Goal: Information Seeking & Learning: Learn about a topic

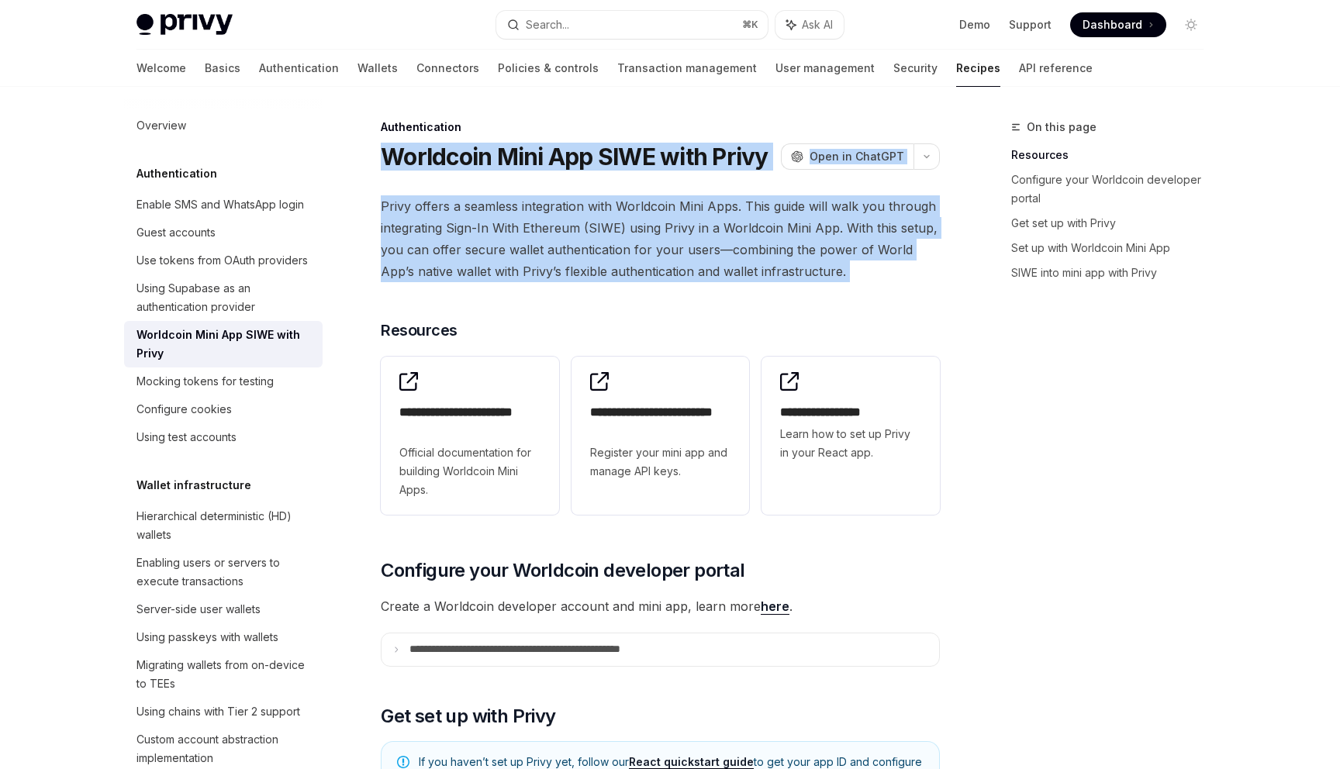
click at [677, 127] on div "Authentication" at bounding box center [660, 127] width 559 height 16
drag, startPoint x: 636, startPoint y: 133, endPoint x: 841, endPoint y: 274, distance: 249.2
click at [840, 274] on span "Privy offers a seamless integration with Worldcoin Mini Apps. This guide will w…" at bounding box center [660, 238] width 559 height 87
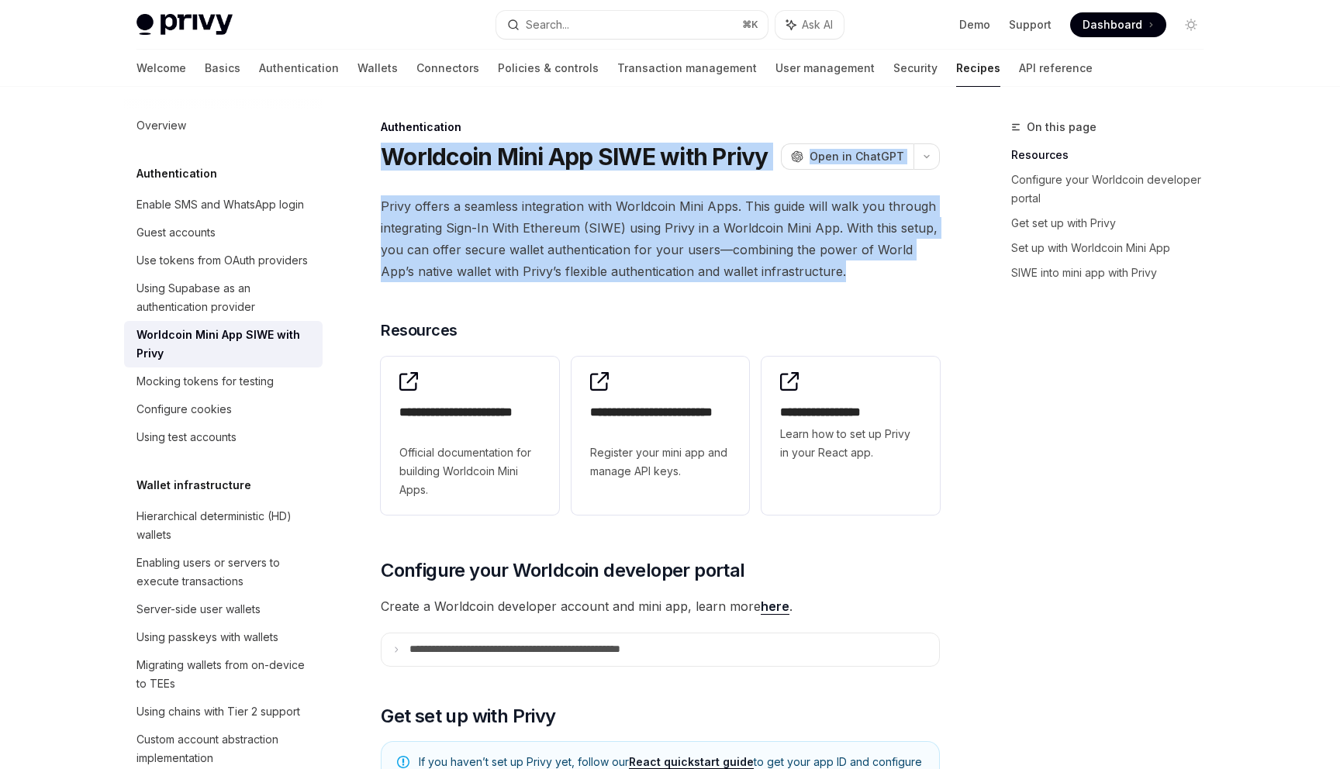
drag, startPoint x: 833, startPoint y: 274, endPoint x: 614, endPoint y: 119, distance: 268.6
click at [614, 119] on div "Authentication" at bounding box center [660, 127] width 559 height 16
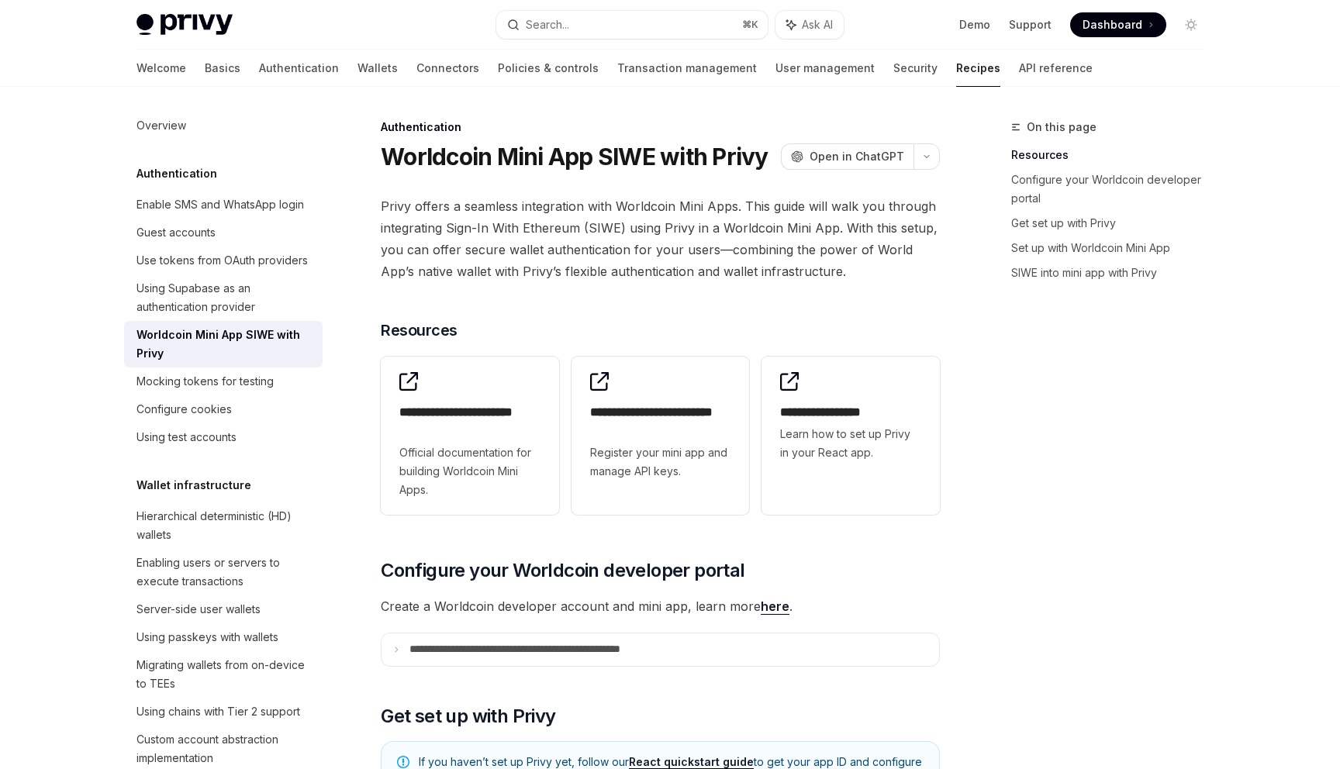
click at [626, 244] on span "Privy offers a seamless integration with Worldcoin Mini Apps. This guide will w…" at bounding box center [660, 238] width 559 height 87
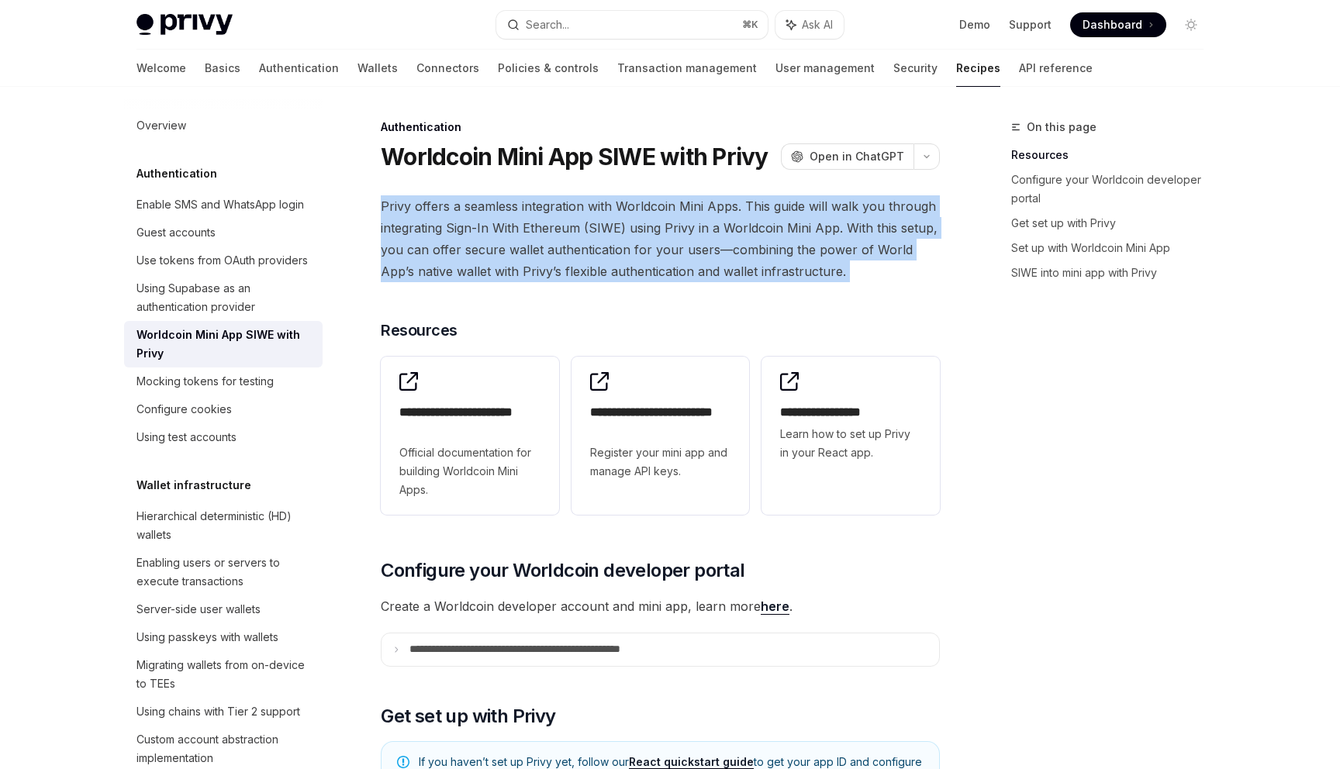
click at [626, 244] on span "Privy offers a seamless integration with Worldcoin Mini Apps. This guide will w…" at bounding box center [660, 238] width 559 height 87
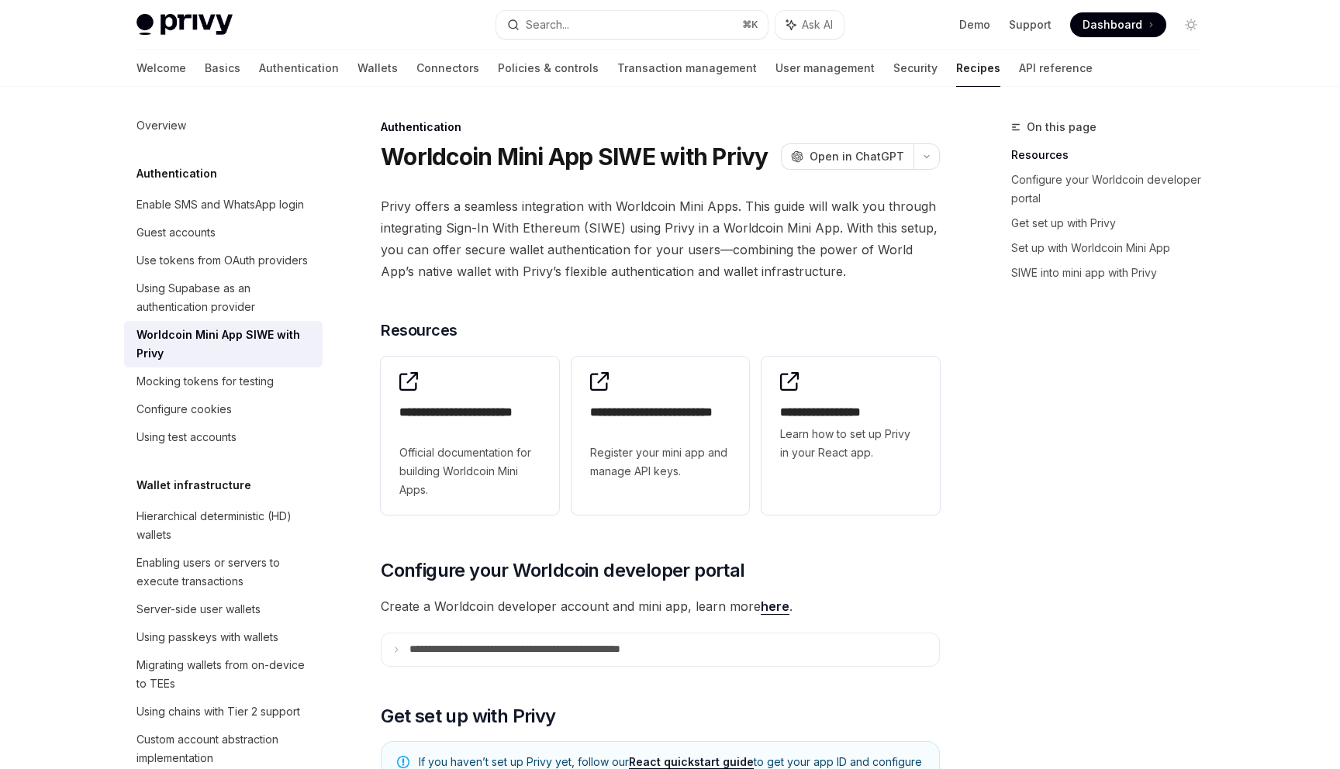
click at [626, 244] on span "Privy offers a seamless integration with Worldcoin Mini Apps. This guide will w…" at bounding box center [660, 238] width 559 height 87
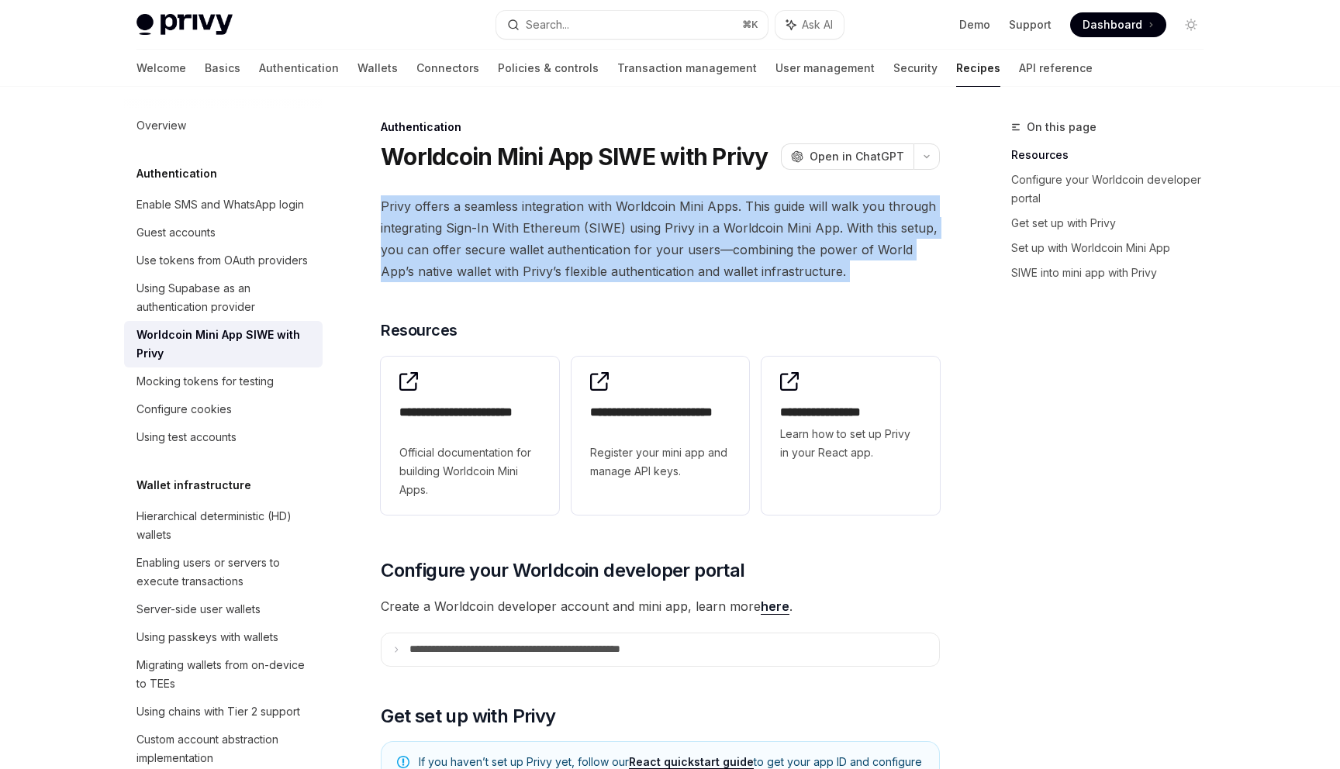
click at [626, 244] on span "Privy offers a seamless integration with Worldcoin Mini Apps. This guide will w…" at bounding box center [660, 238] width 559 height 87
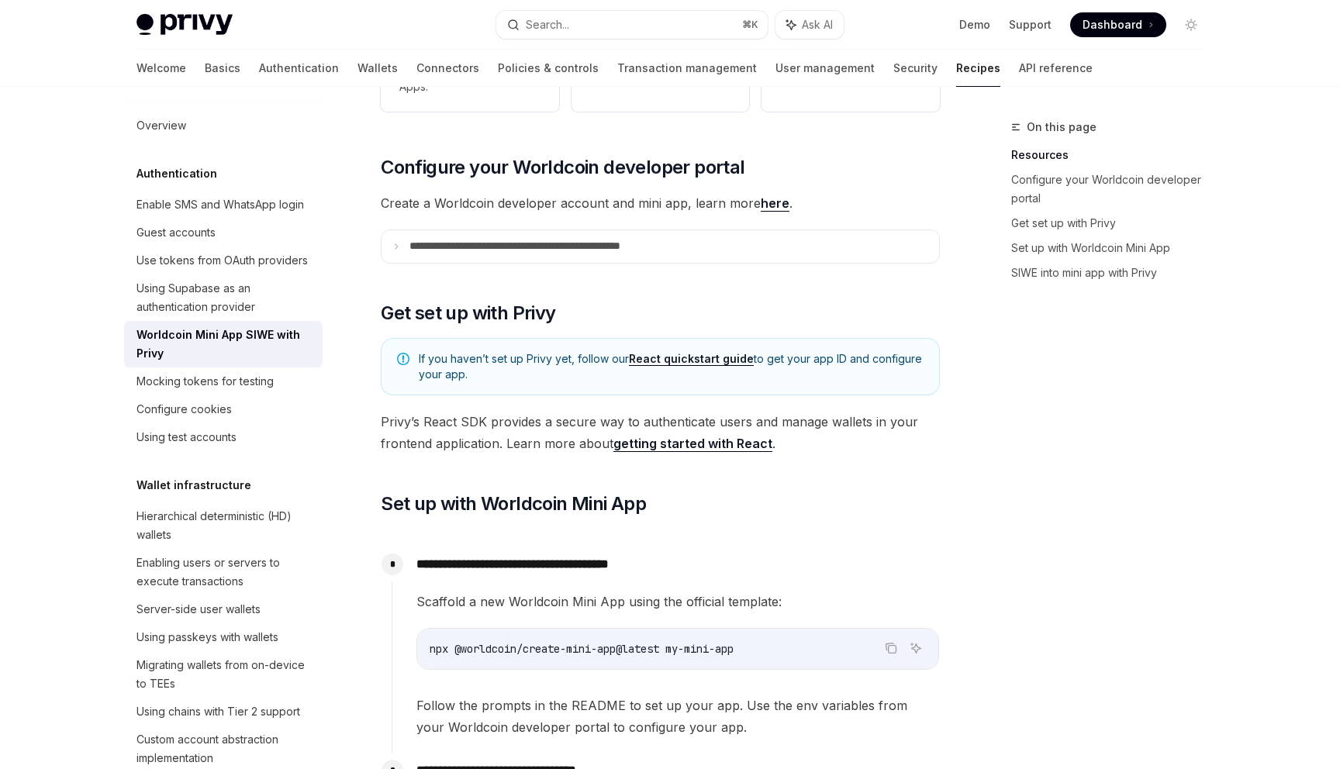
scroll to position [402, 0]
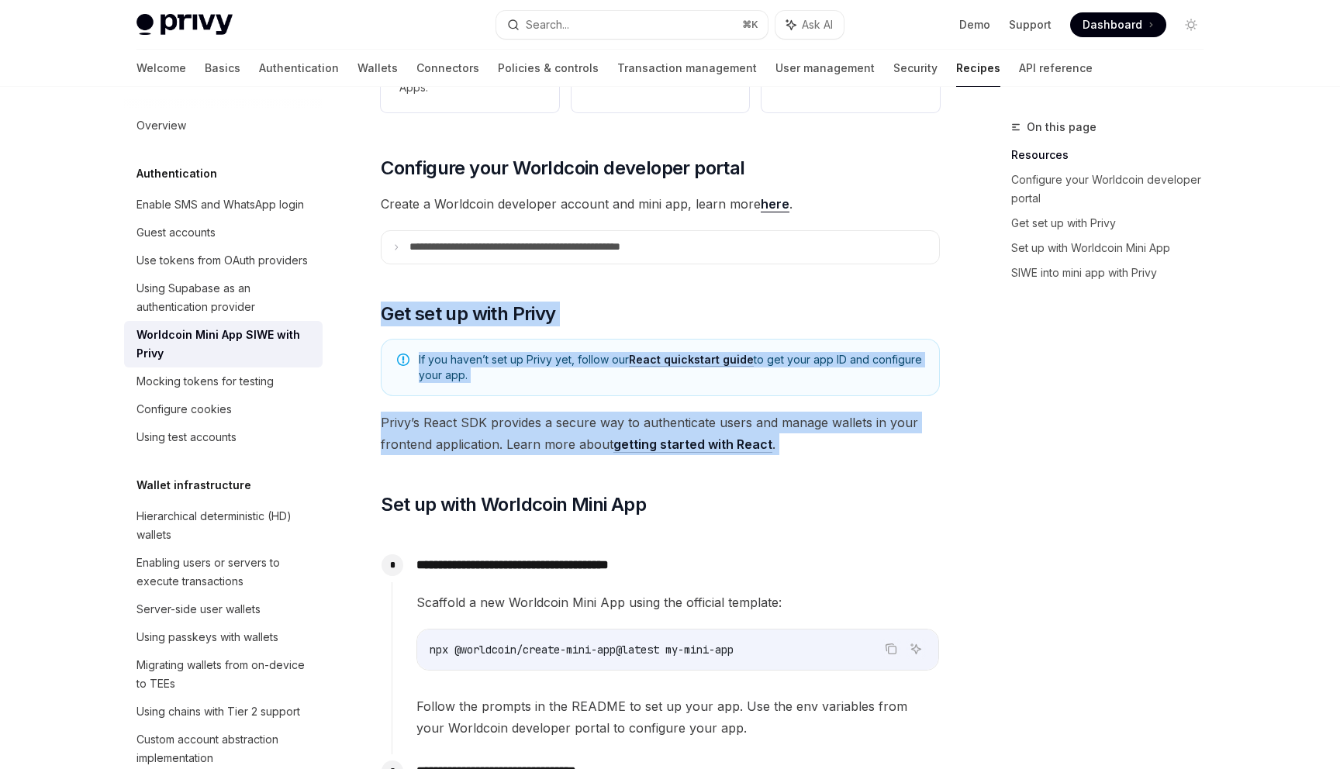
drag, startPoint x: 594, startPoint y: 270, endPoint x: 843, endPoint y: 456, distance: 311.3
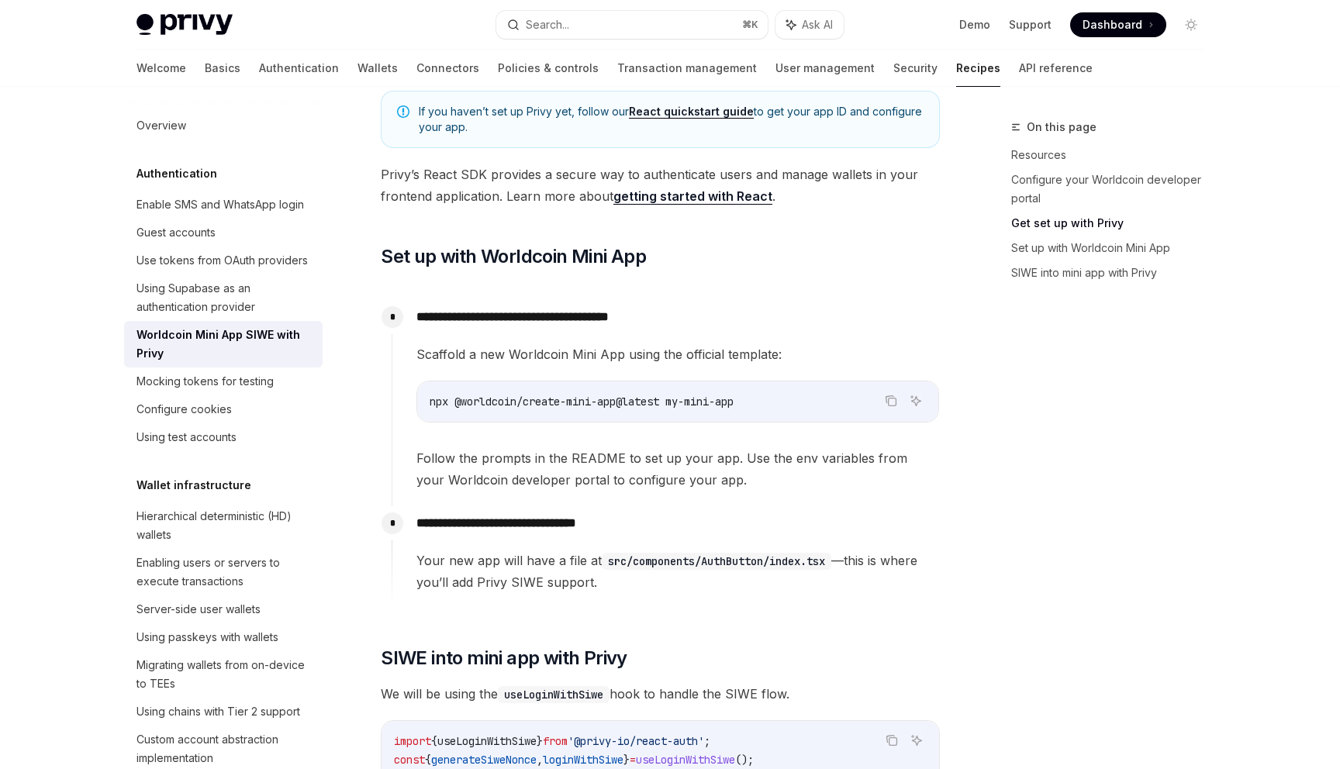
scroll to position [653, 0]
